Goal: Task Accomplishment & Management: Complete application form

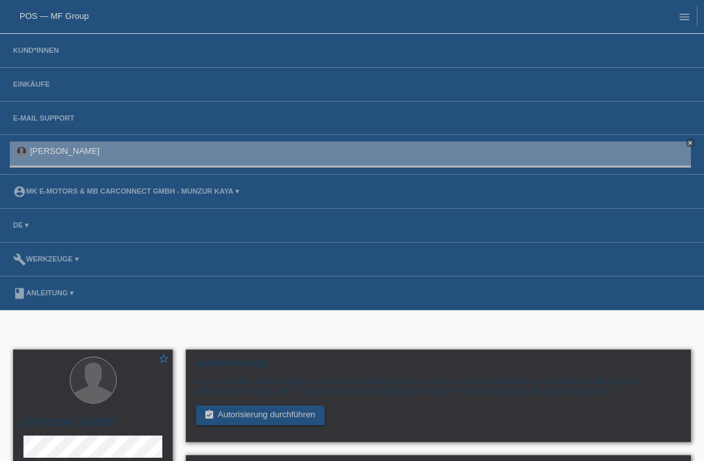
click at [20, 42] on li "Kund*innen" at bounding box center [352, 51] width 704 height 34
click at [30, 54] on link "Kund*innen" at bounding box center [36, 50] width 59 height 8
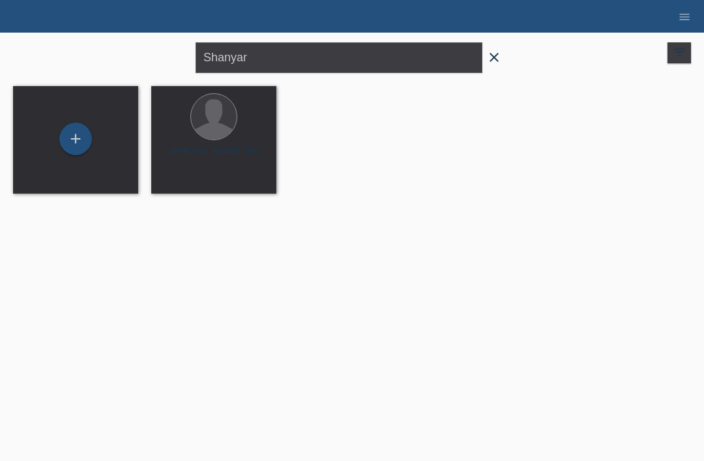
click at [498, 61] on icon "close" at bounding box center [495, 58] width 16 height 16
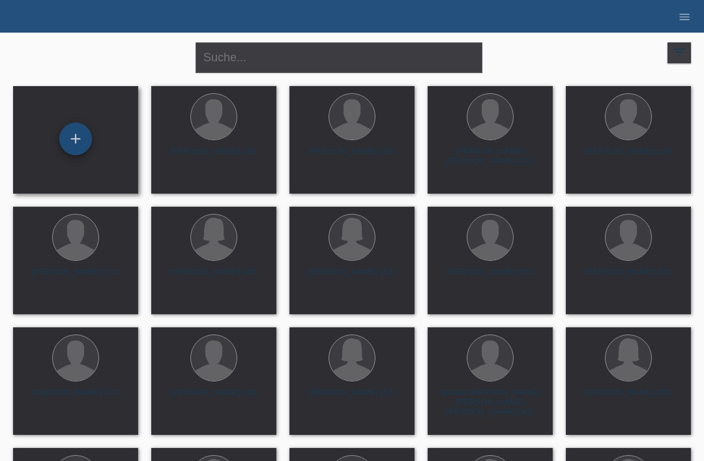
click at [77, 136] on div "+" at bounding box center [75, 139] width 31 height 22
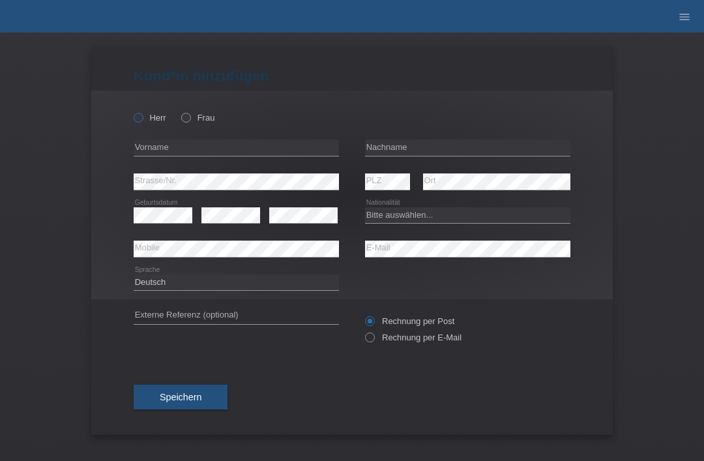
click at [146, 121] on label "Herr" at bounding box center [150, 118] width 33 height 10
click at [142, 121] on input "Herr" at bounding box center [138, 117] width 8 height 8
radio input "true"
click at [450, 153] on input "text" at bounding box center [467, 148] width 205 height 16
type input "[PERSON_NAME]"
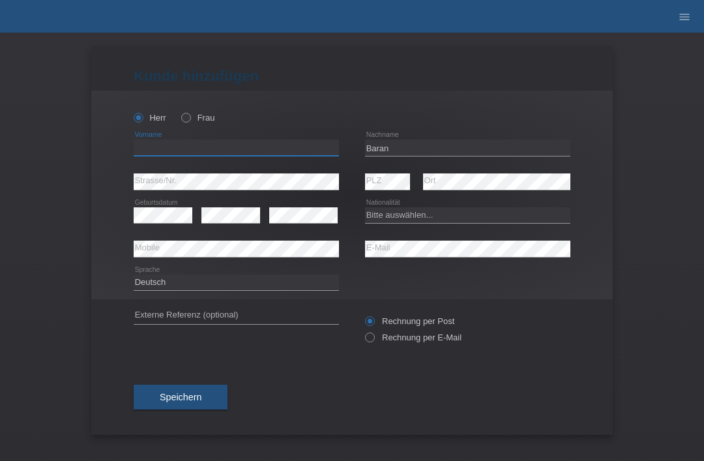
click at [218, 145] on input "text" at bounding box center [236, 148] width 205 height 16
type input "arda"
click at [460, 217] on select "Bitte auswählen... Schweiz Deutschland Liechtenstein Österreich ------------ Af…" at bounding box center [467, 215] width 205 height 16
select select "CH"
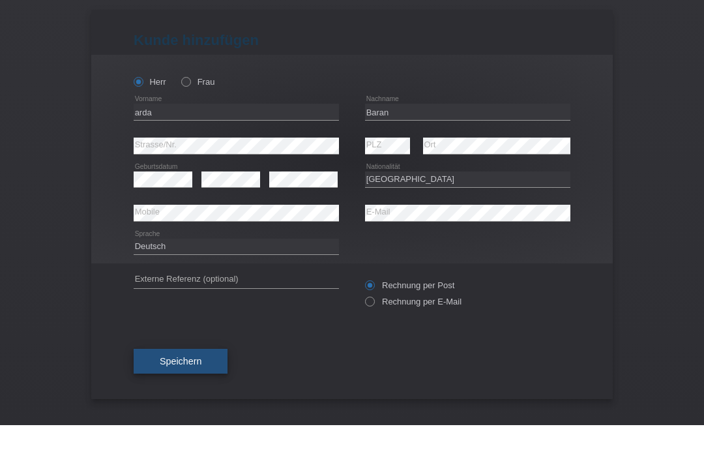
click at [183, 392] on span "Speichern" at bounding box center [181, 397] width 42 height 10
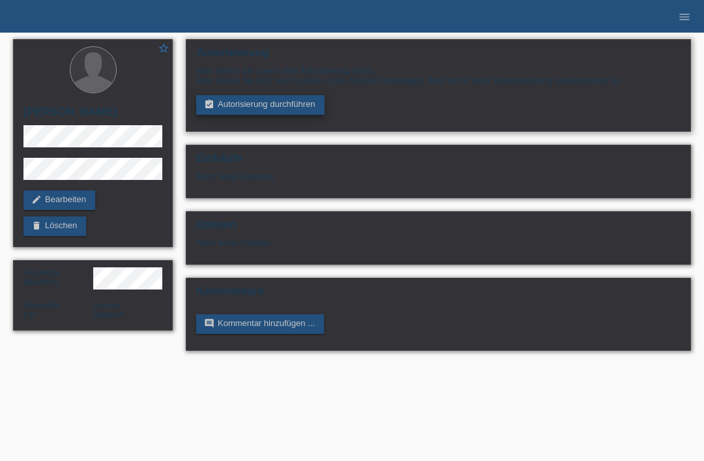
click at [275, 115] on link "assignment_turned_in Autorisierung durchführen" at bounding box center [260, 105] width 128 height 20
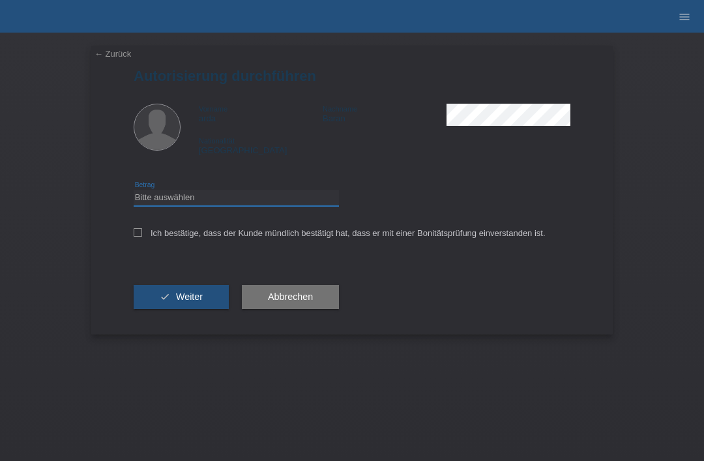
click at [262, 205] on select "Bitte auswählen CHF 1.00 - CHF 499.00 CHF 500.00 - CHF 1'999.00 CHF 2'000.00 - …" at bounding box center [236, 198] width 205 height 16
select select "3"
click at [140, 238] on label "Ich bestätige, dass der Kunde mündlich bestätigt hat, dass er mit einer Bonität…" at bounding box center [340, 233] width 412 height 10
click at [140, 237] on input "Ich bestätige, dass der Kunde mündlich bestätigt hat, dass er mit einer Bonität…" at bounding box center [138, 232] width 8 height 8
checkbox input "true"
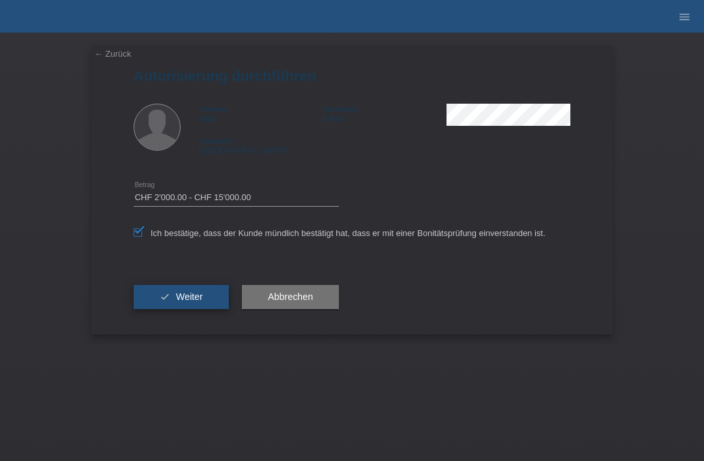
click at [187, 299] on span "Weiter" at bounding box center [189, 297] width 27 height 10
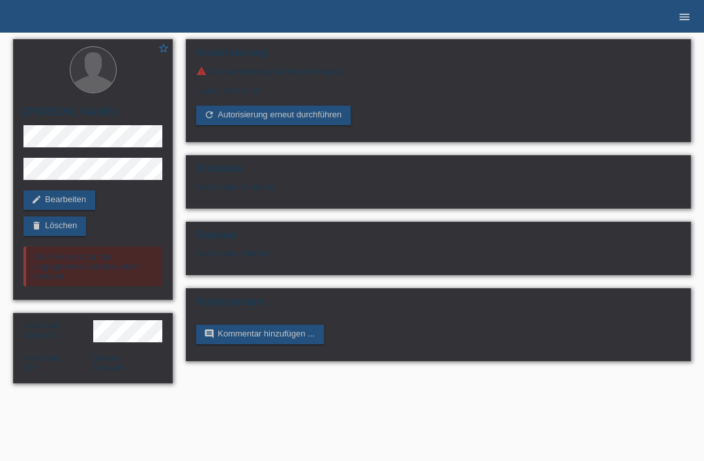
click at [690, 20] on icon "menu" at bounding box center [684, 16] width 13 height 13
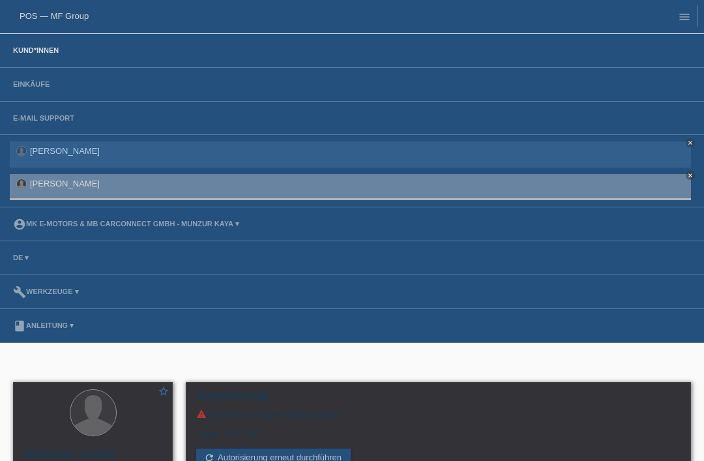
click at [47, 53] on link "Kund*innen" at bounding box center [36, 50] width 59 height 8
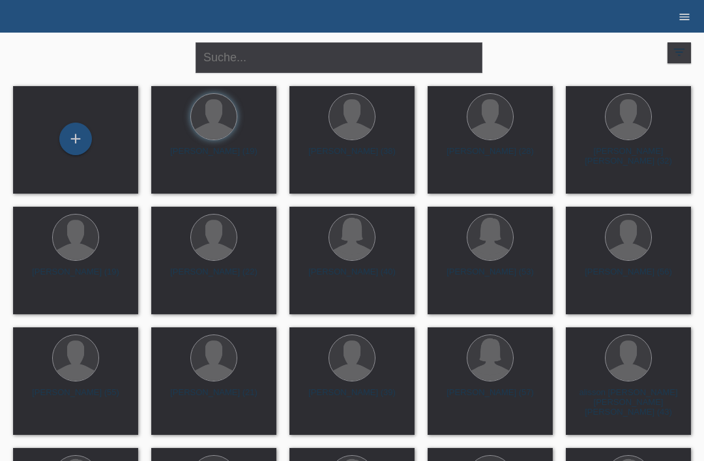
click at [694, 18] on link "menu" at bounding box center [685, 16] width 26 height 8
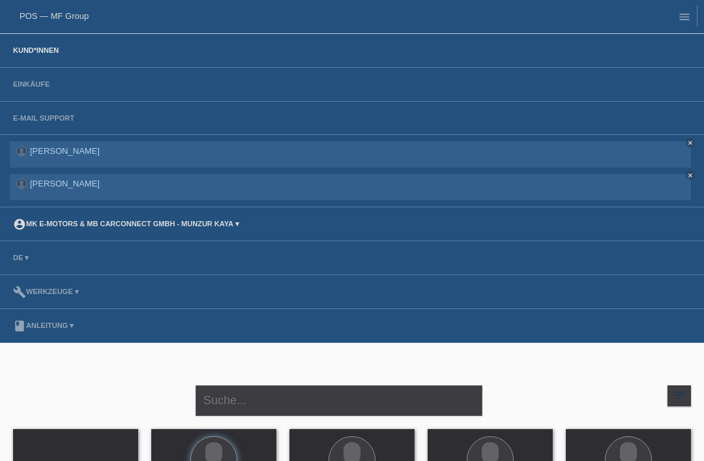
click at [115, 224] on link "account_circle MK E-MOTORS & MB CarConnect GmbH - Munzur Kaya ▾" at bounding box center [126, 224] width 239 height 8
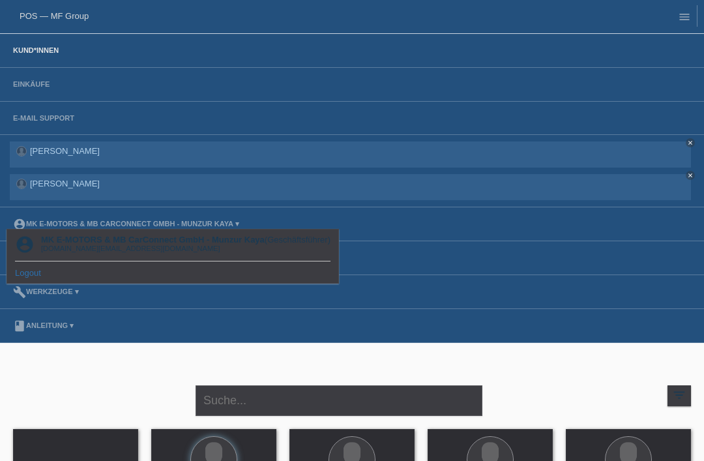
click at [34, 271] on link "Logout" at bounding box center [28, 273] width 26 height 10
